Goal: Information Seeking & Learning: Learn about a topic

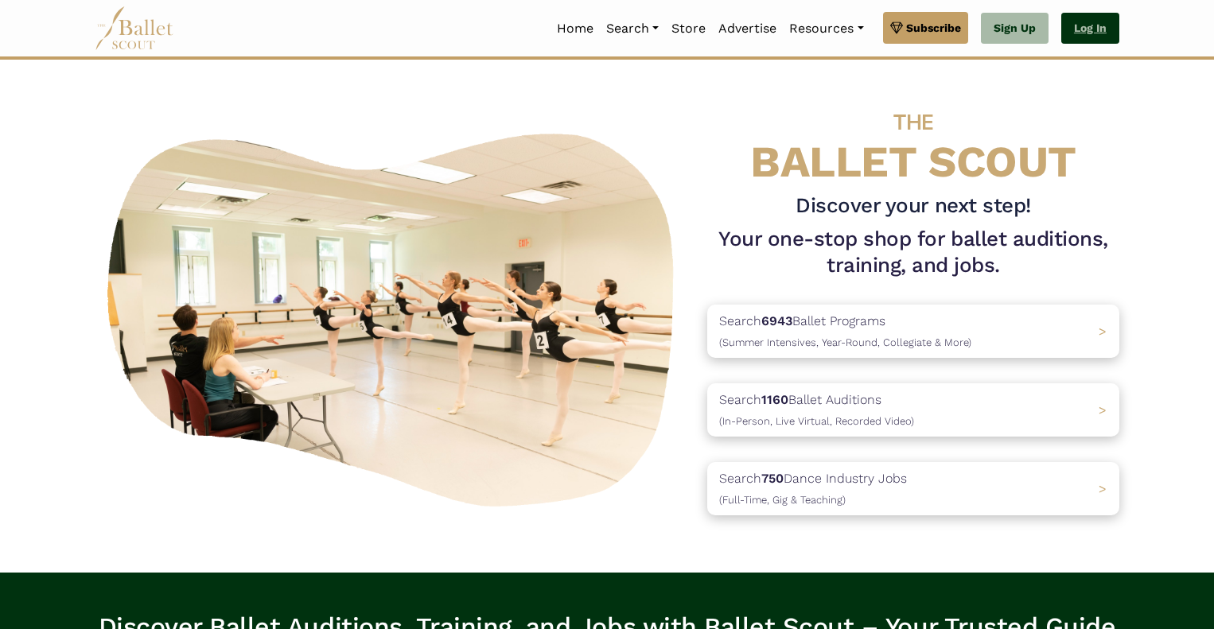
click at [1093, 33] on link "Log In" at bounding box center [1090, 29] width 58 height 32
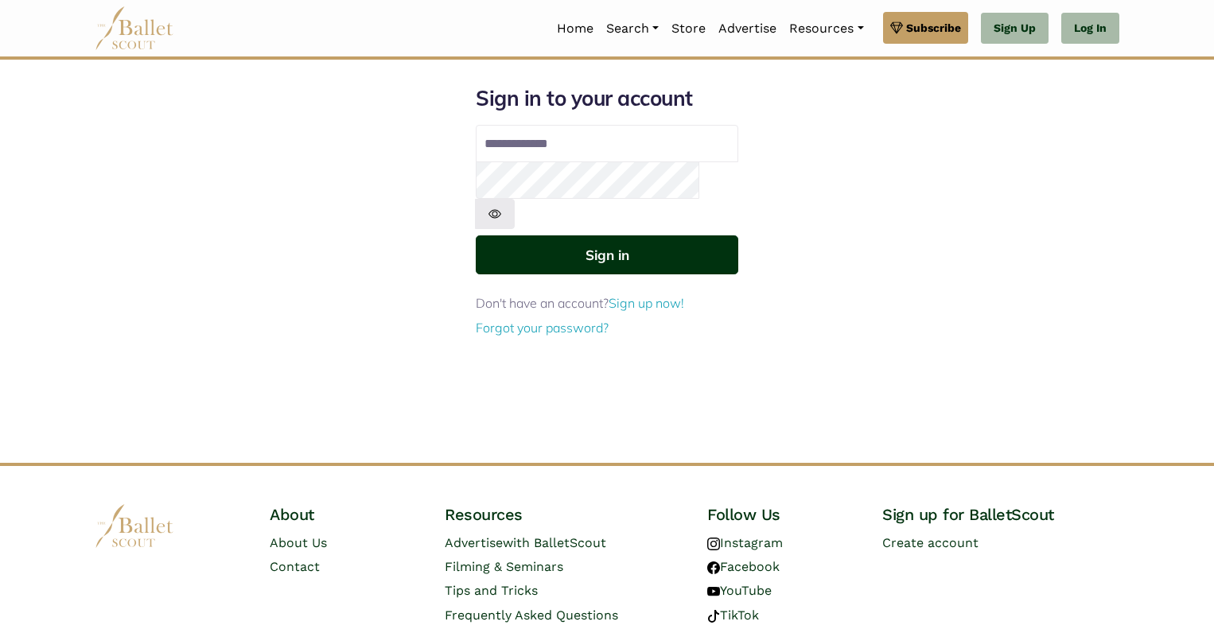
type input "**********"
click at [689, 235] on button "Sign in" at bounding box center [607, 254] width 262 height 39
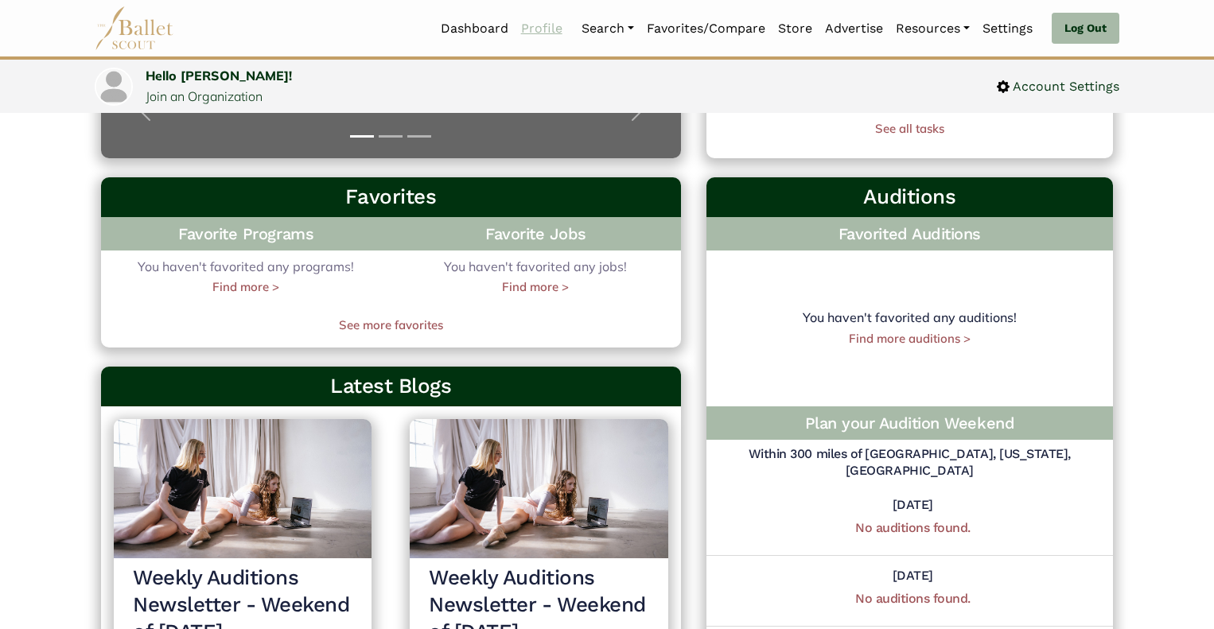
scroll to position [410, 0]
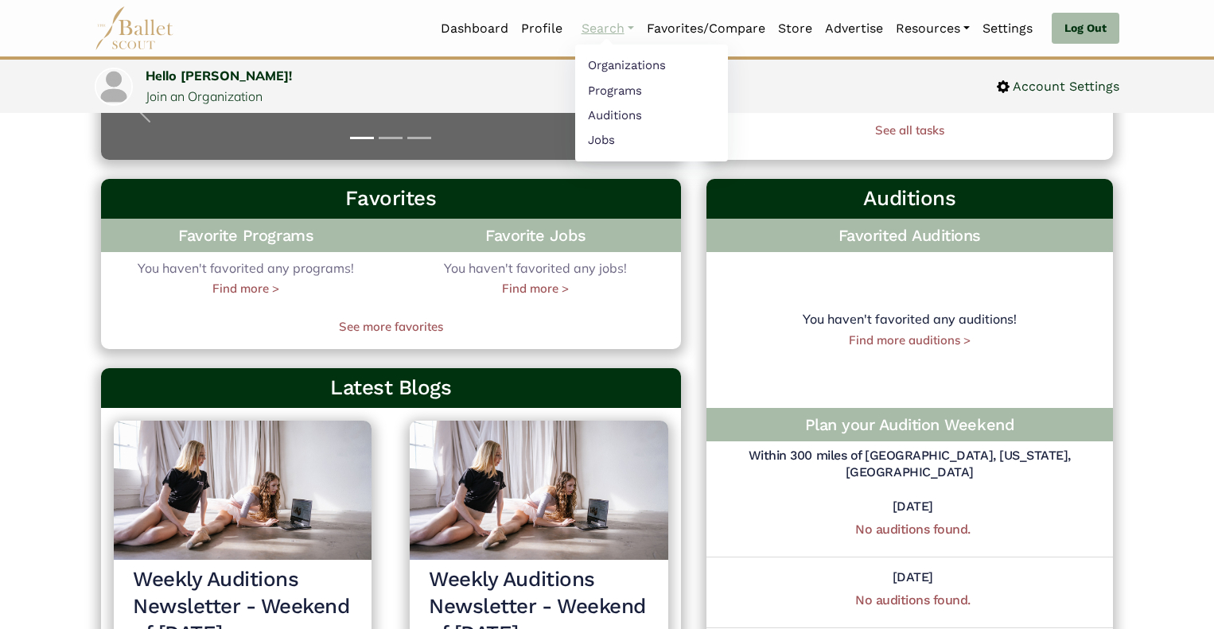
click at [625, 25] on link "Search" at bounding box center [607, 28] width 65 height 33
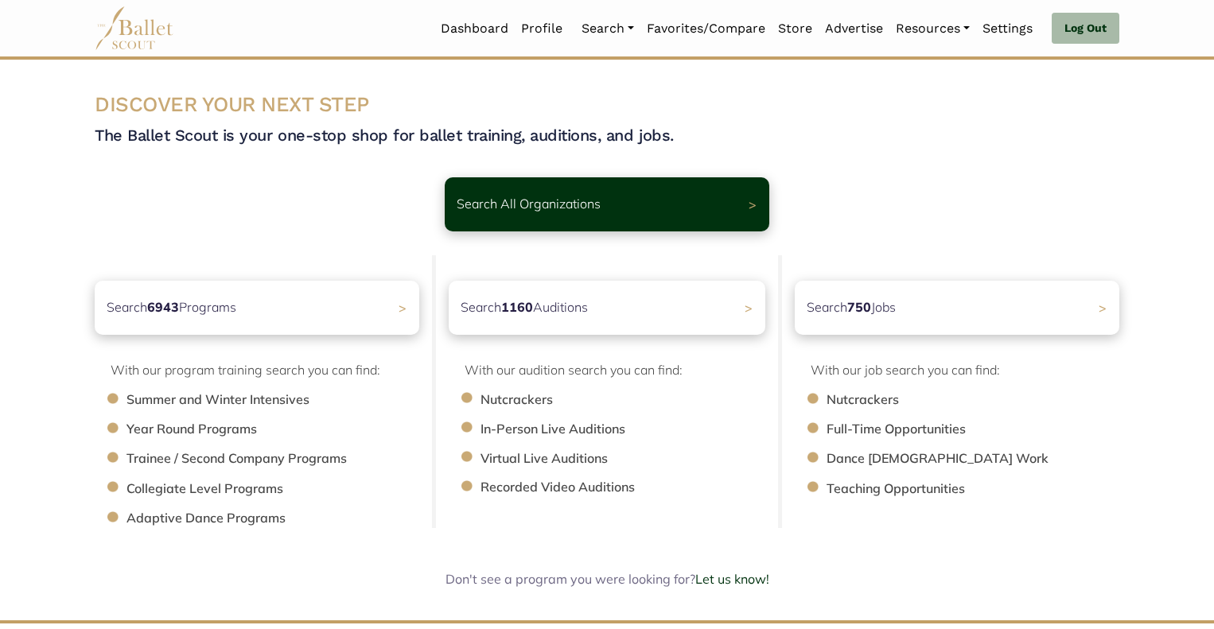
click at [142, 462] on li "Trainee / Second Company Programs" at bounding box center [280, 459] width 309 height 21
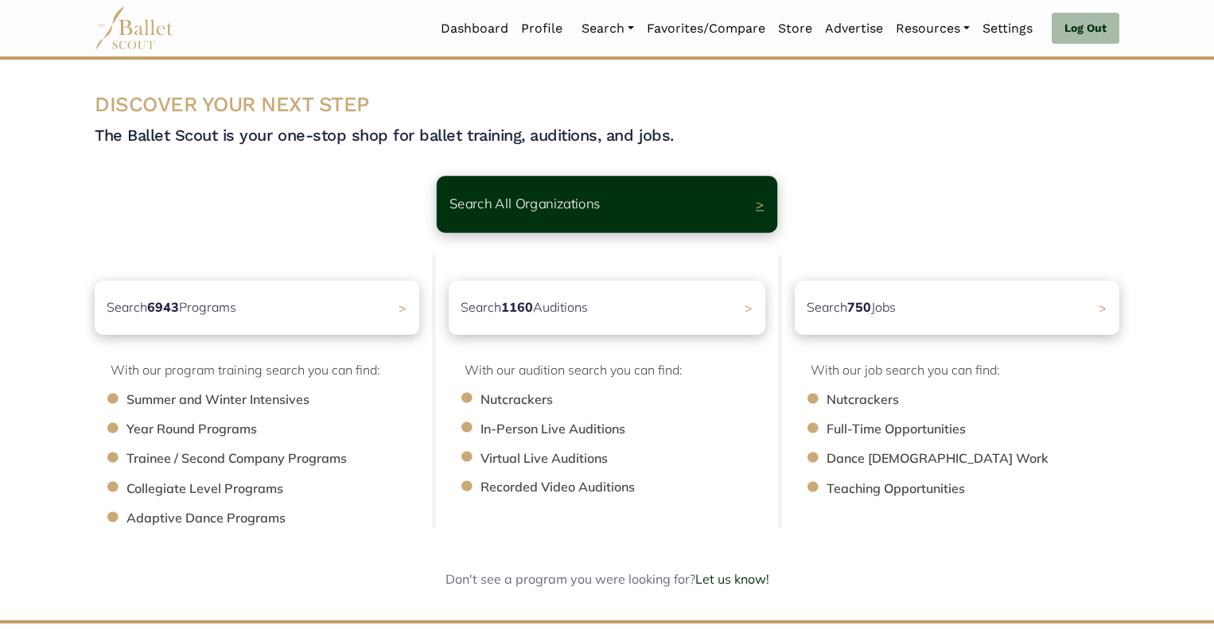
click at [673, 204] on div "Search All Organizations >" at bounding box center [607, 204] width 340 height 56
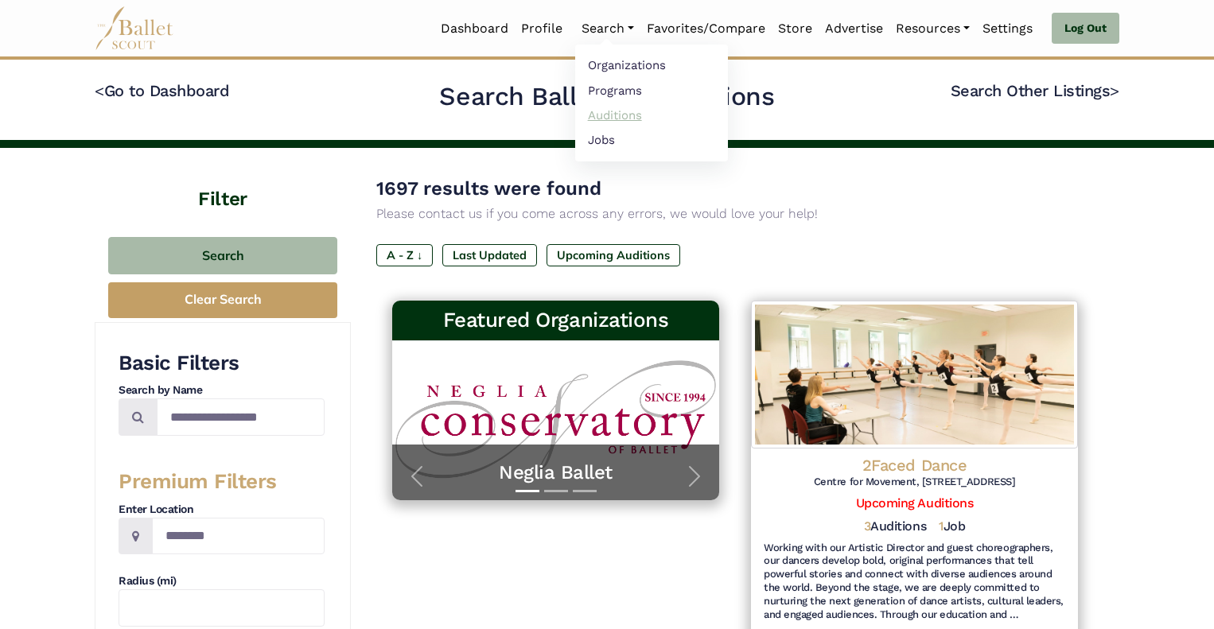
click at [611, 112] on link "Auditions" at bounding box center [651, 115] width 153 height 25
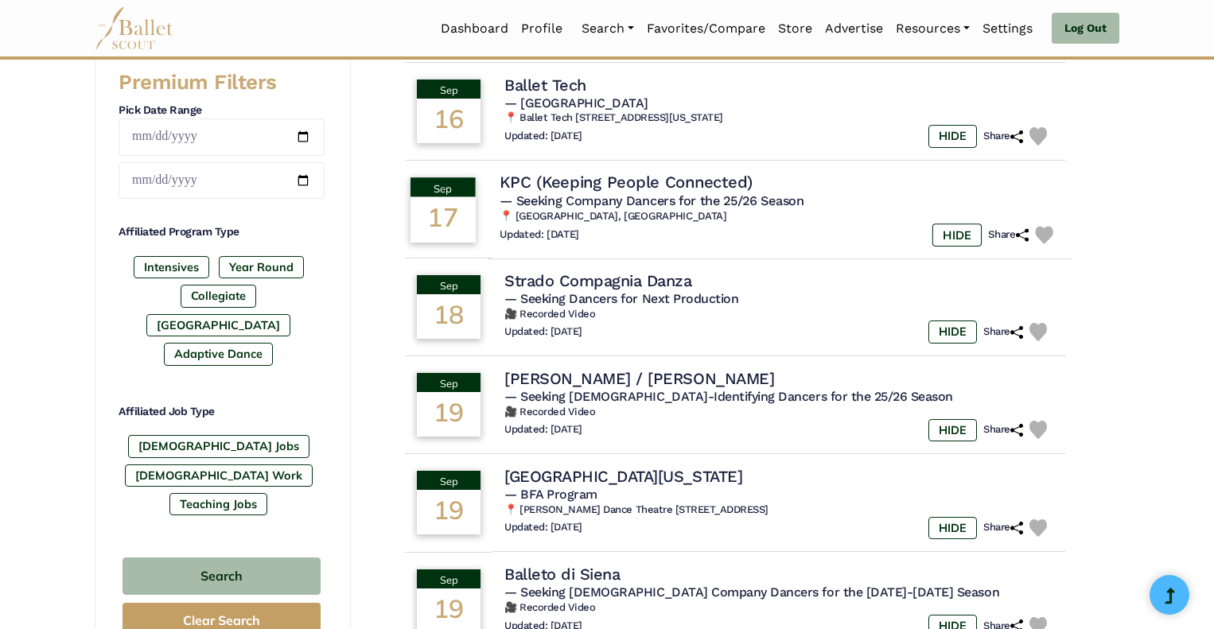
scroll to position [660, 0]
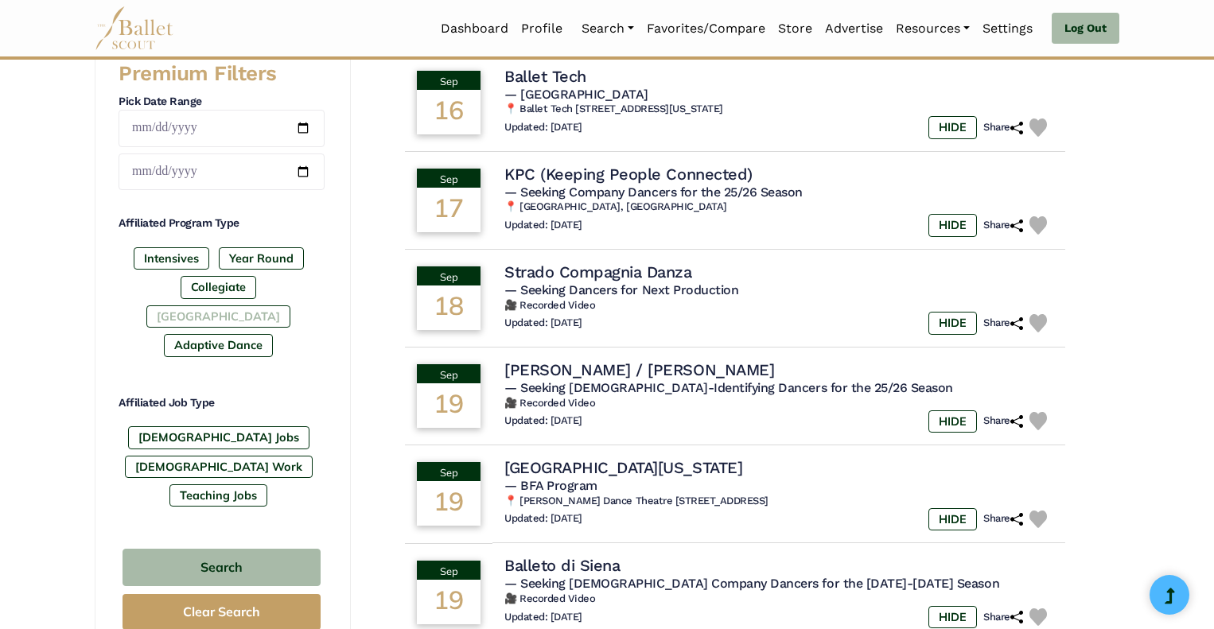
click at [290, 305] on label "[GEOGRAPHIC_DATA]" at bounding box center [218, 316] width 144 height 22
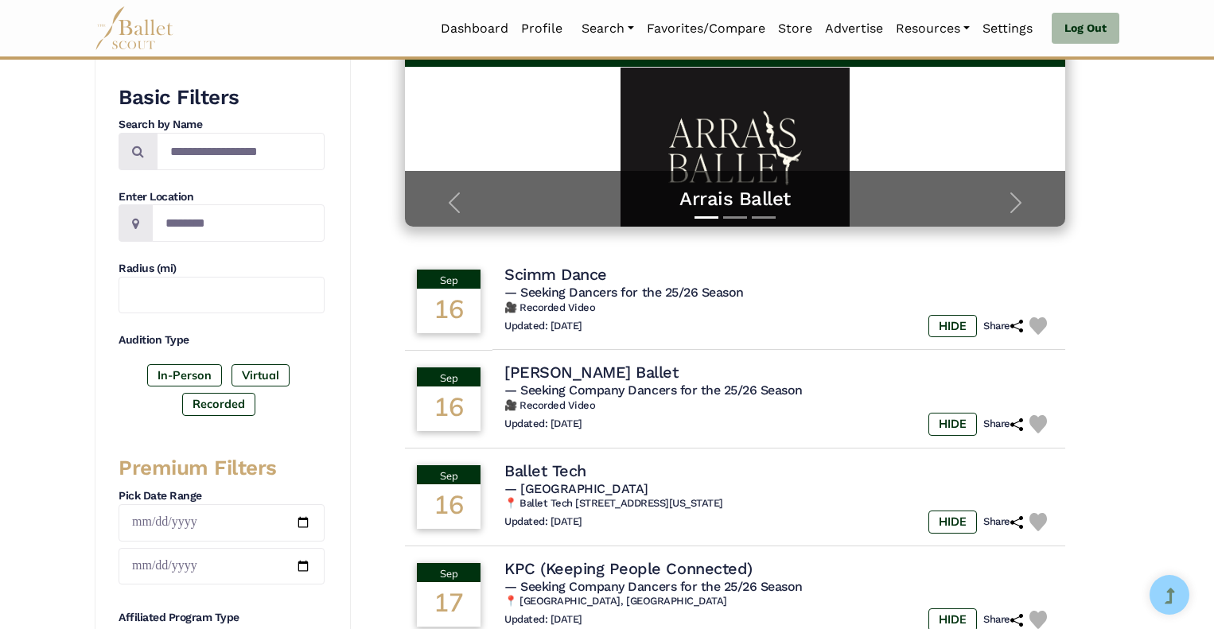
scroll to position [263, 0]
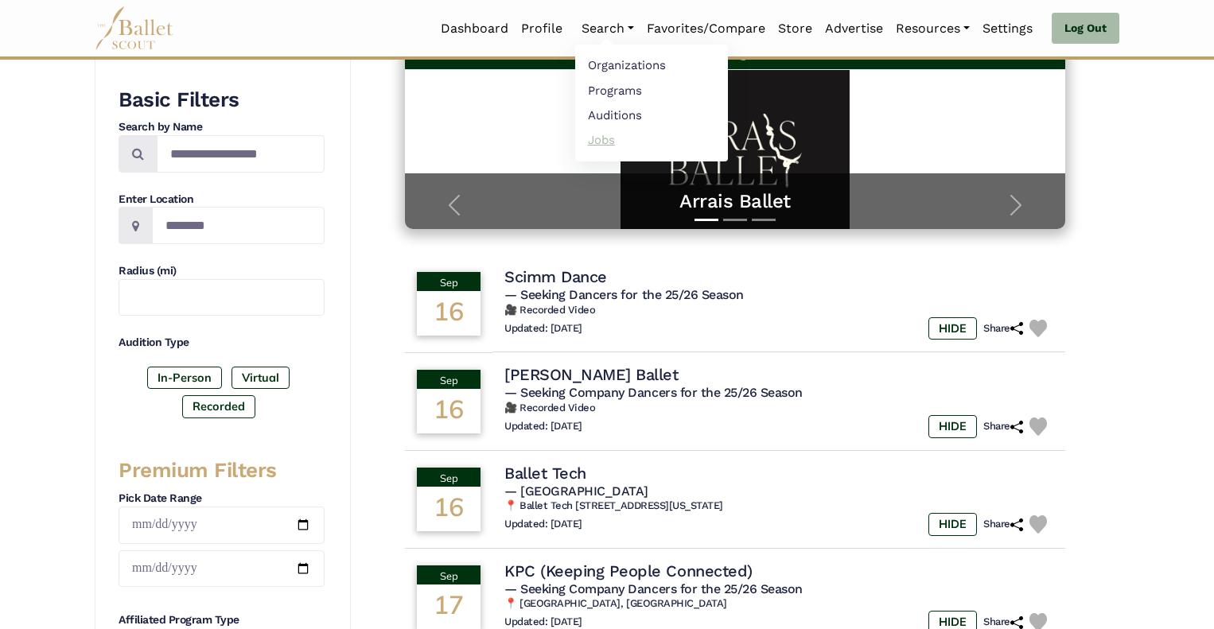
click at [601, 139] on link "Jobs" at bounding box center [651, 139] width 153 height 25
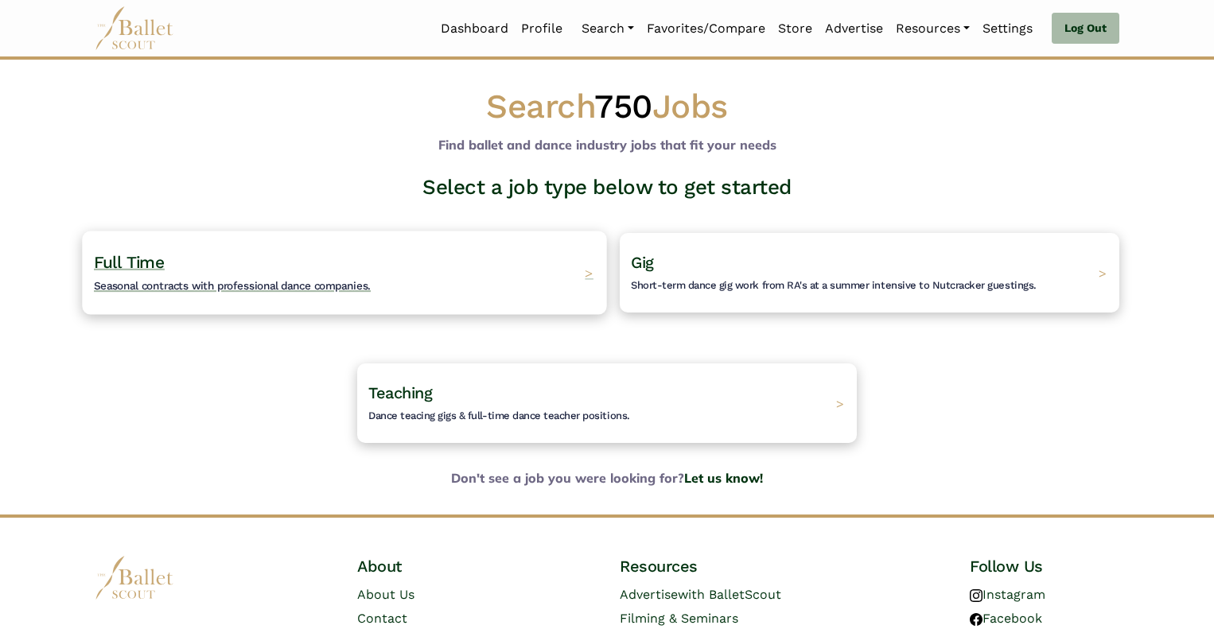
click at [299, 276] on h4 "Full Time Seasonal contracts with professional dance companies." at bounding box center [232, 273] width 277 height 44
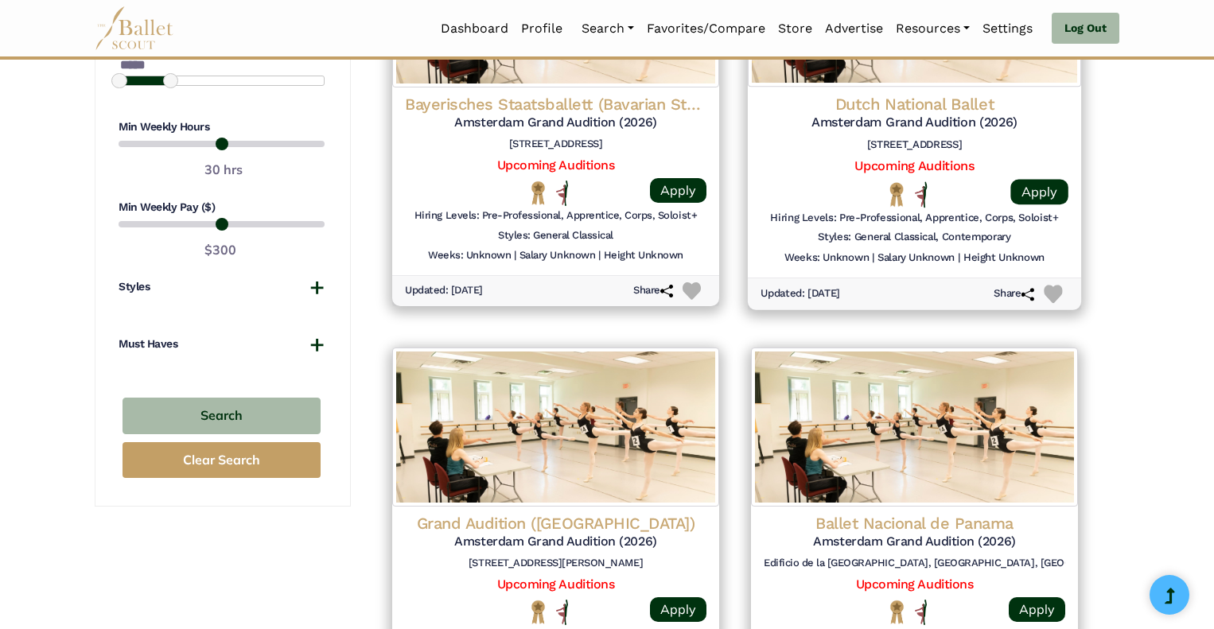
scroll to position [1290, 0]
click at [934, 101] on h4 "Dutch National Ballet" at bounding box center [914, 103] width 308 height 21
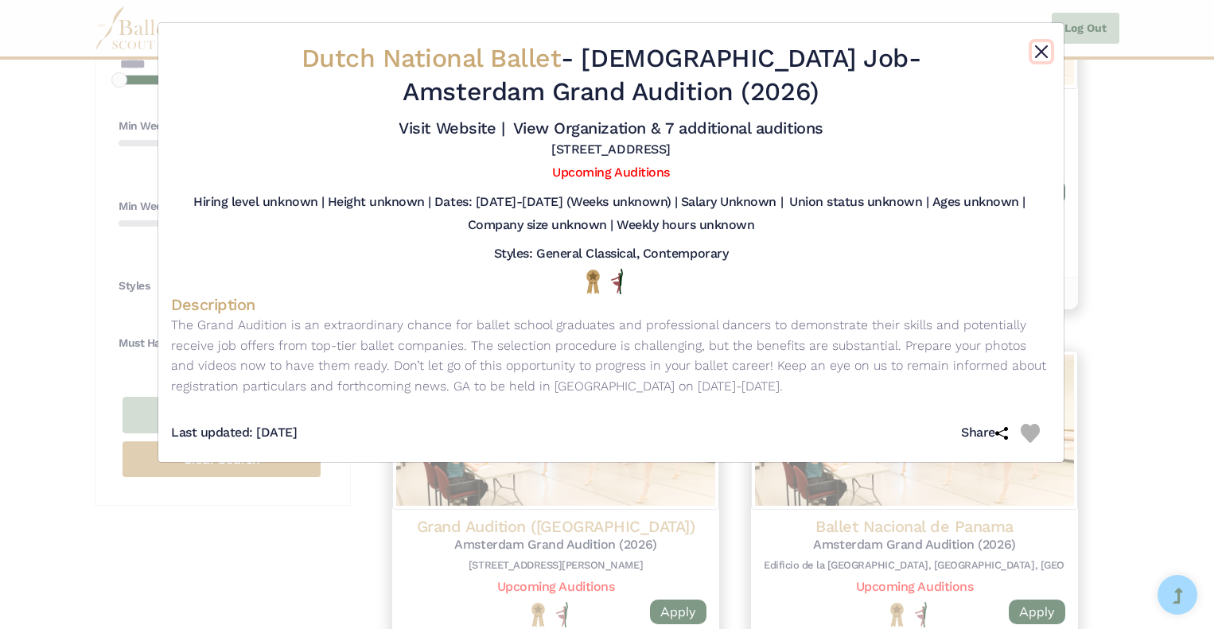
click at [1042, 52] on button "Close" at bounding box center [1040, 51] width 19 height 19
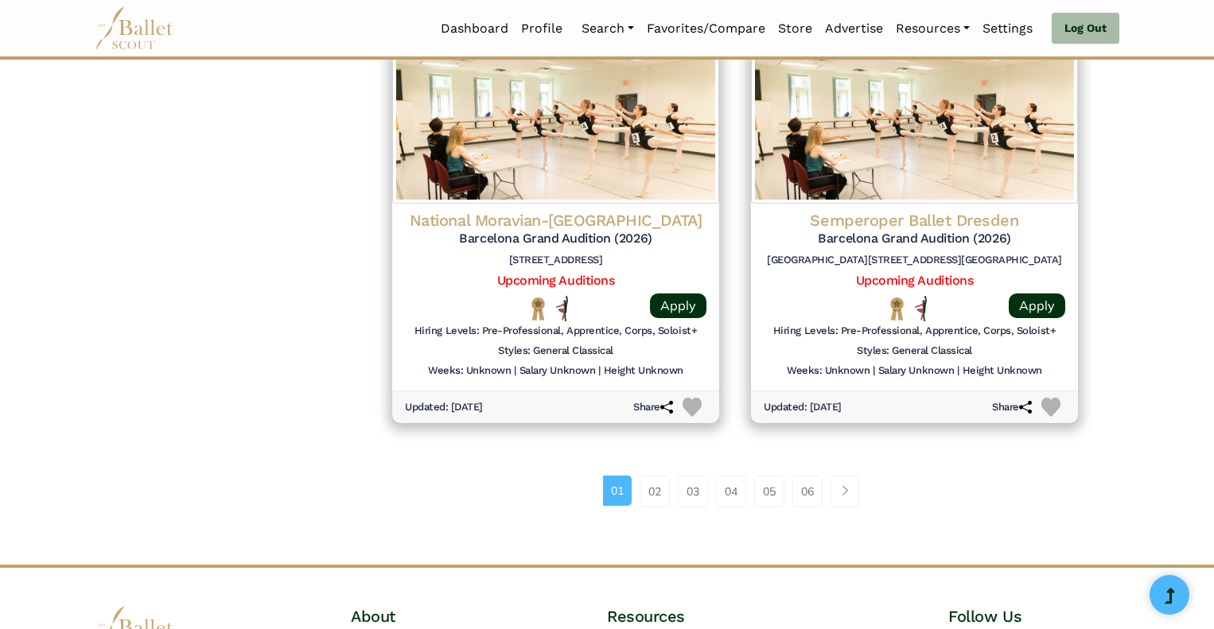
scroll to position [2017, 0]
click at [653, 495] on link "02" at bounding box center [654, 491] width 30 height 32
click at [656, 487] on link "02" at bounding box center [654, 491] width 30 height 32
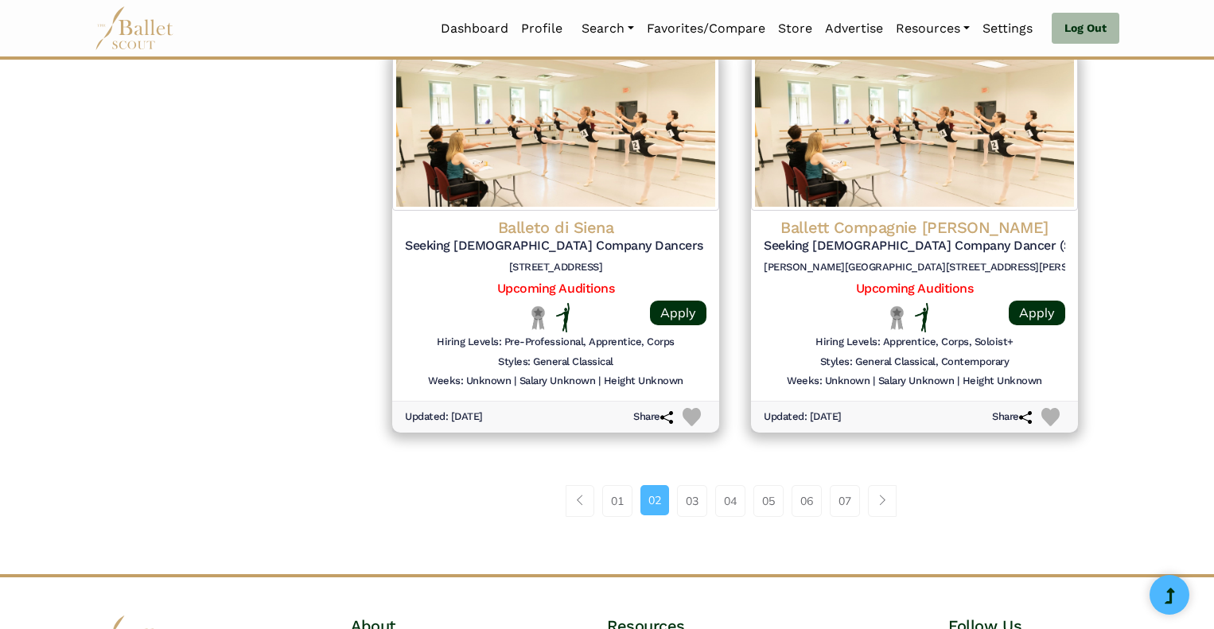
scroll to position [2011, 0]
click at [693, 494] on link "03" at bounding box center [692, 500] width 30 height 32
